Goal: Book appointment/travel/reservation

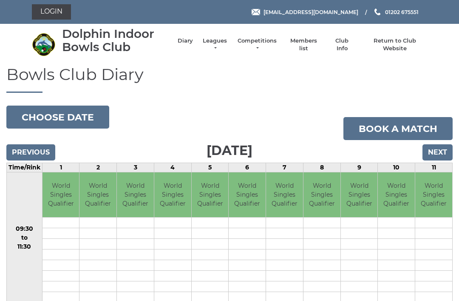
scroll to position [44, 0]
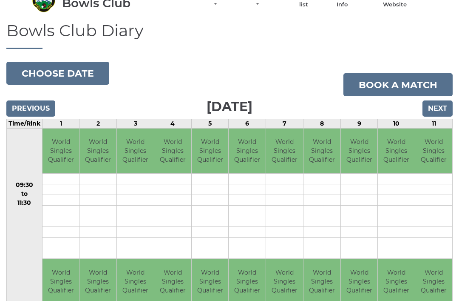
click at [440, 114] on input "Next" at bounding box center [438, 108] width 30 height 16
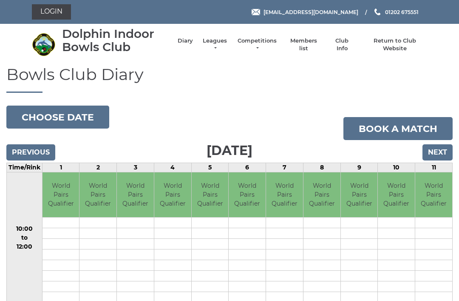
click at [443, 154] on input "Next" at bounding box center [438, 152] width 30 height 16
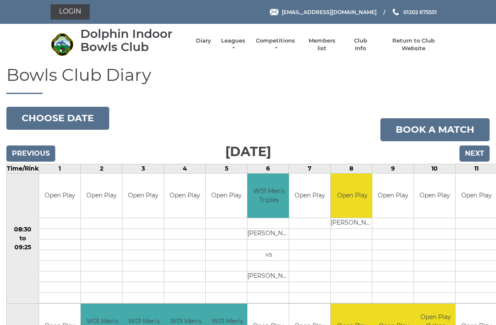
click at [482, 151] on input "Next" at bounding box center [475, 153] width 30 height 16
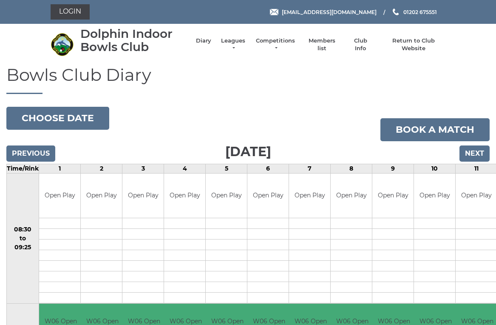
click at [483, 154] on input "Next" at bounding box center [475, 153] width 30 height 16
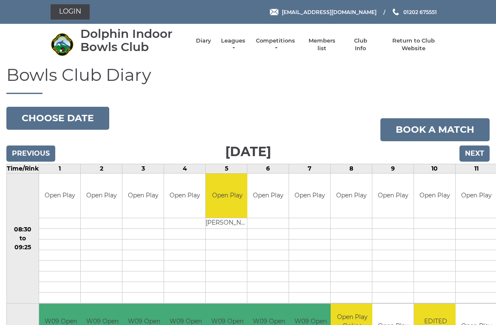
scroll to position [3, 0]
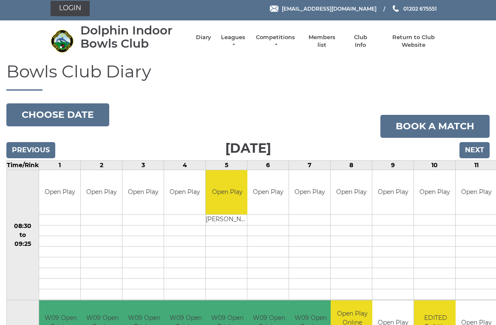
click at [28, 149] on input "Previous" at bounding box center [30, 150] width 49 height 16
